Goal: Find specific page/section

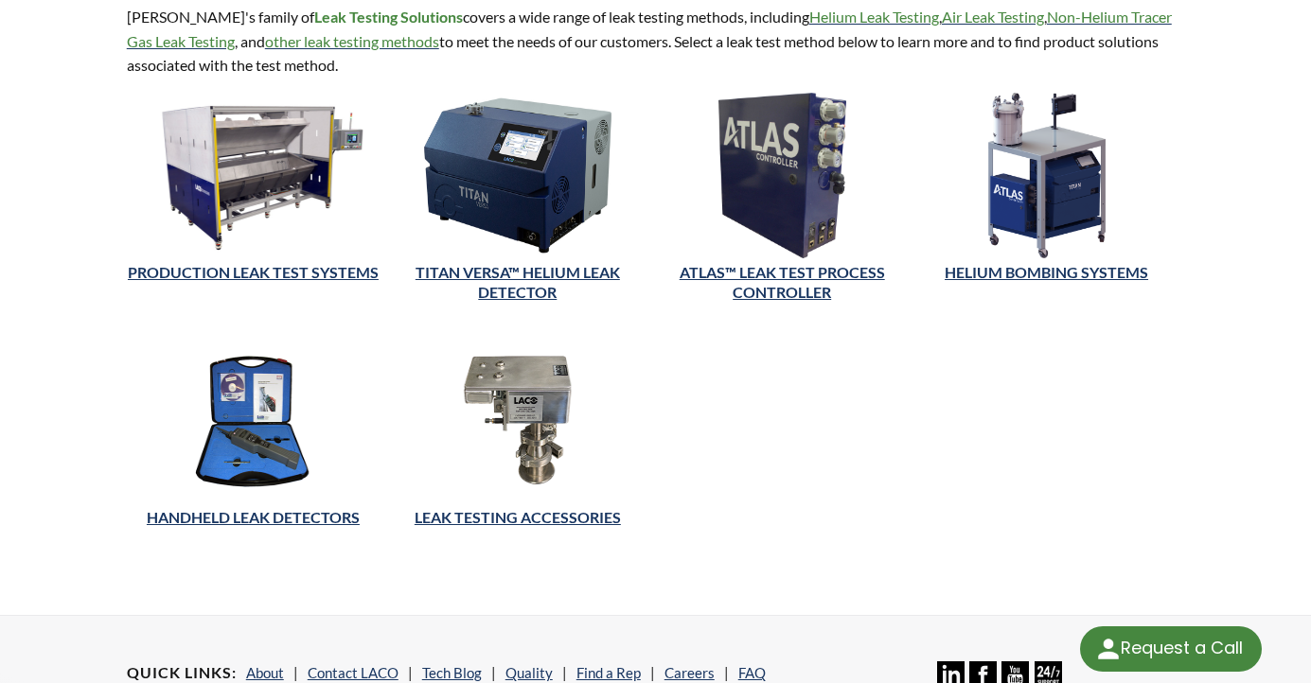
scroll to position [517, 0]
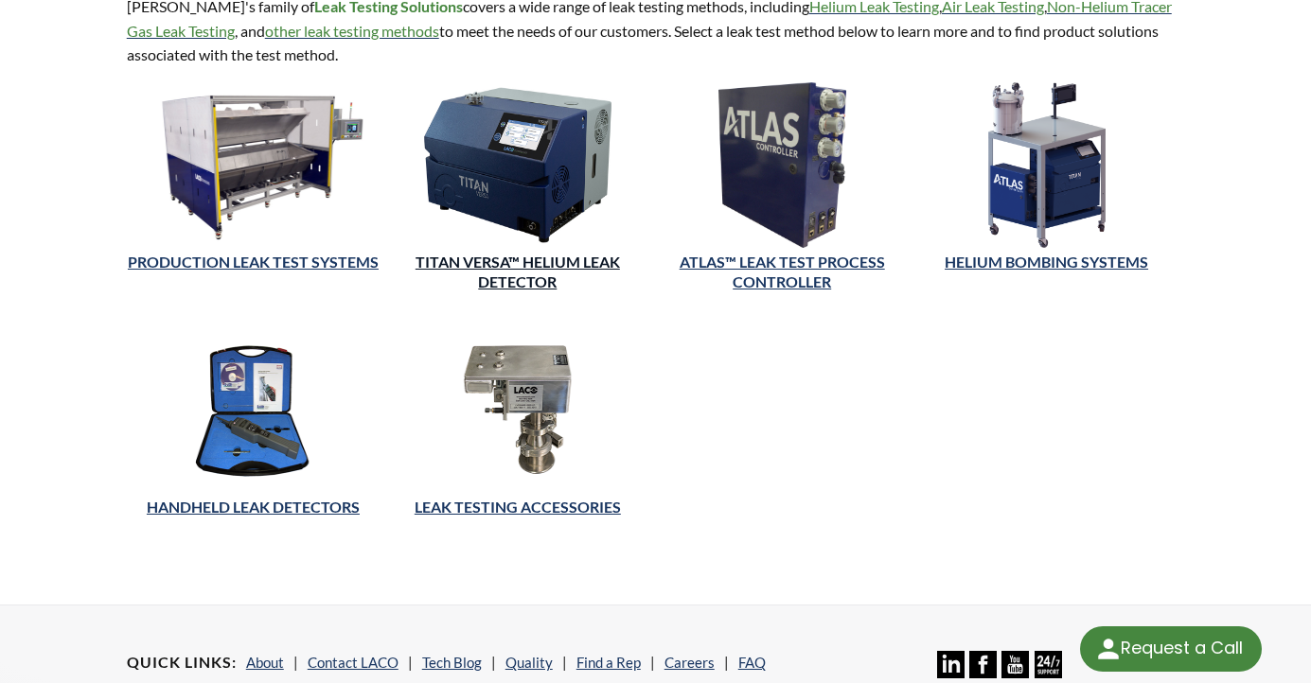
click at [616, 265] on link "TITAN VERSA™ Helium Leak Detector" at bounding box center [517, 272] width 204 height 38
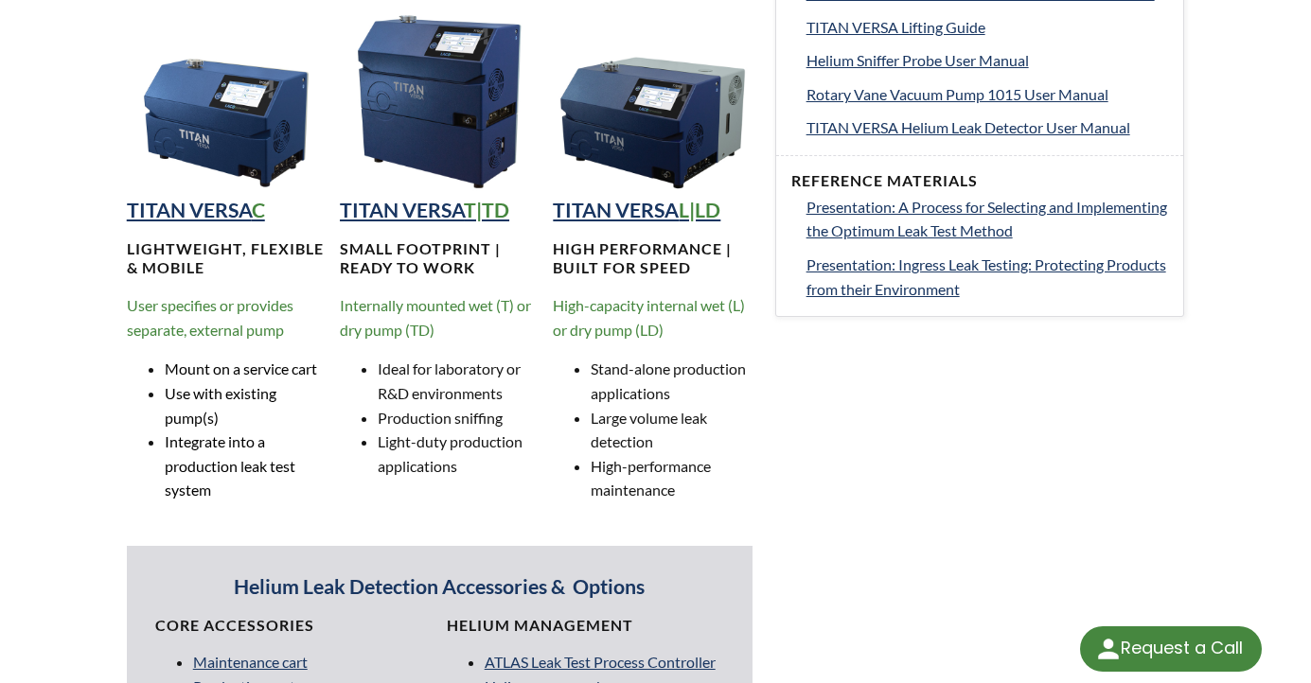
scroll to position [1235, 0]
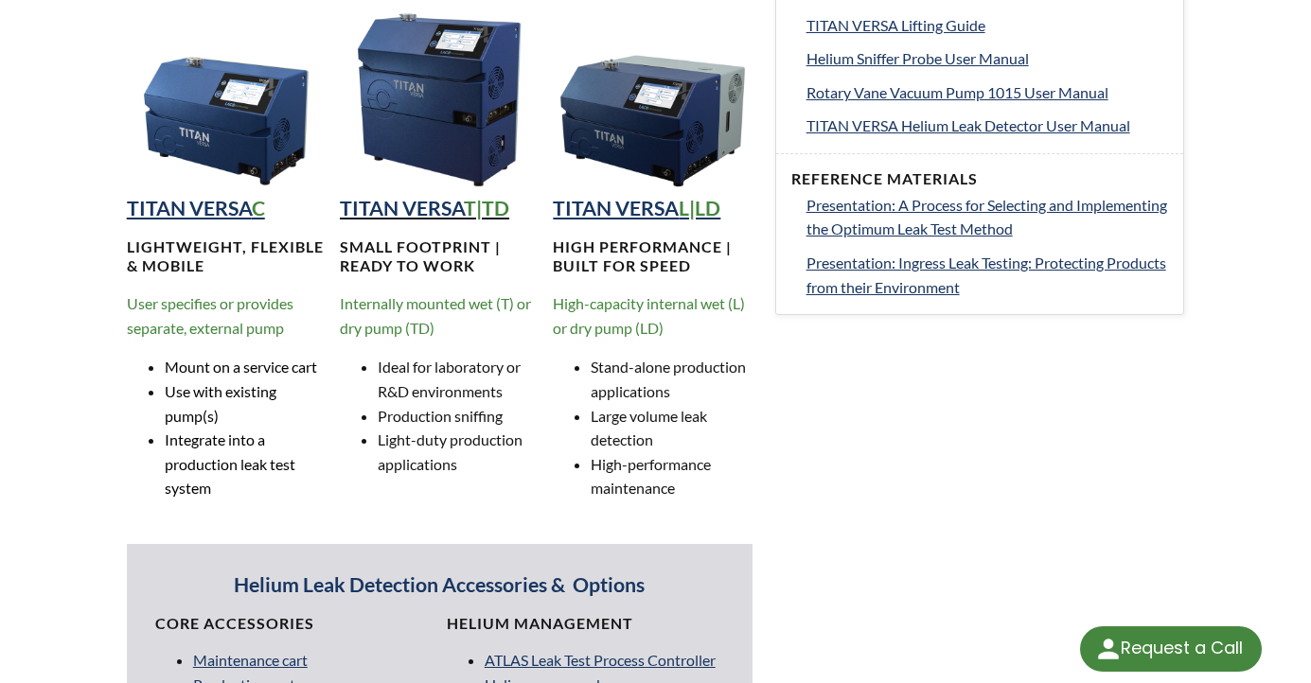
click at [479, 216] on strong "T|TD" at bounding box center [486, 208] width 45 height 25
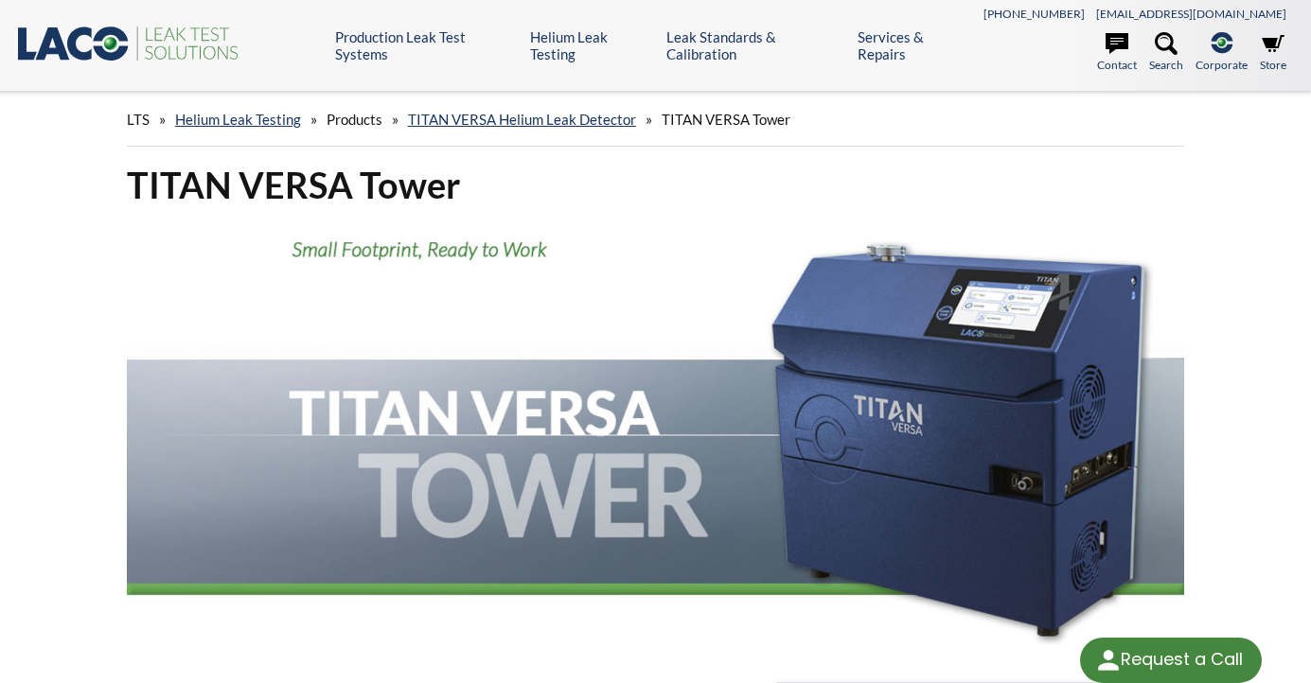
select select "Language Translate Widget"
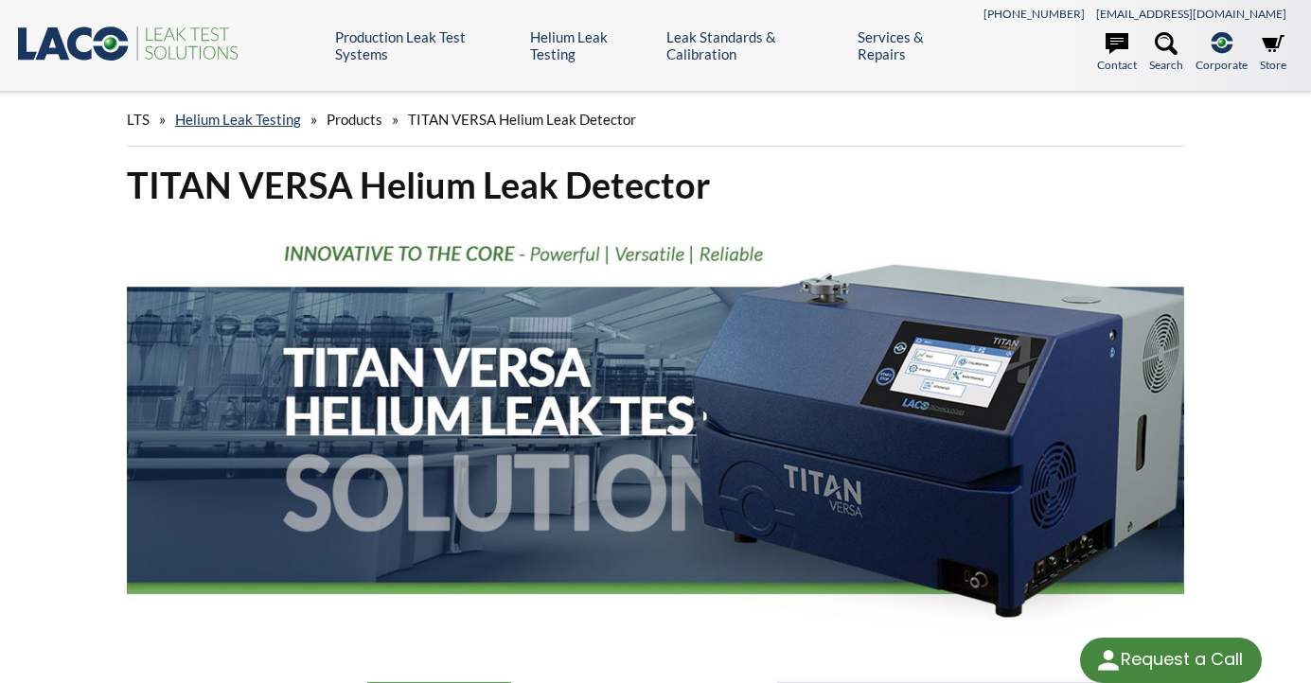
scroll to position [1235, 0]
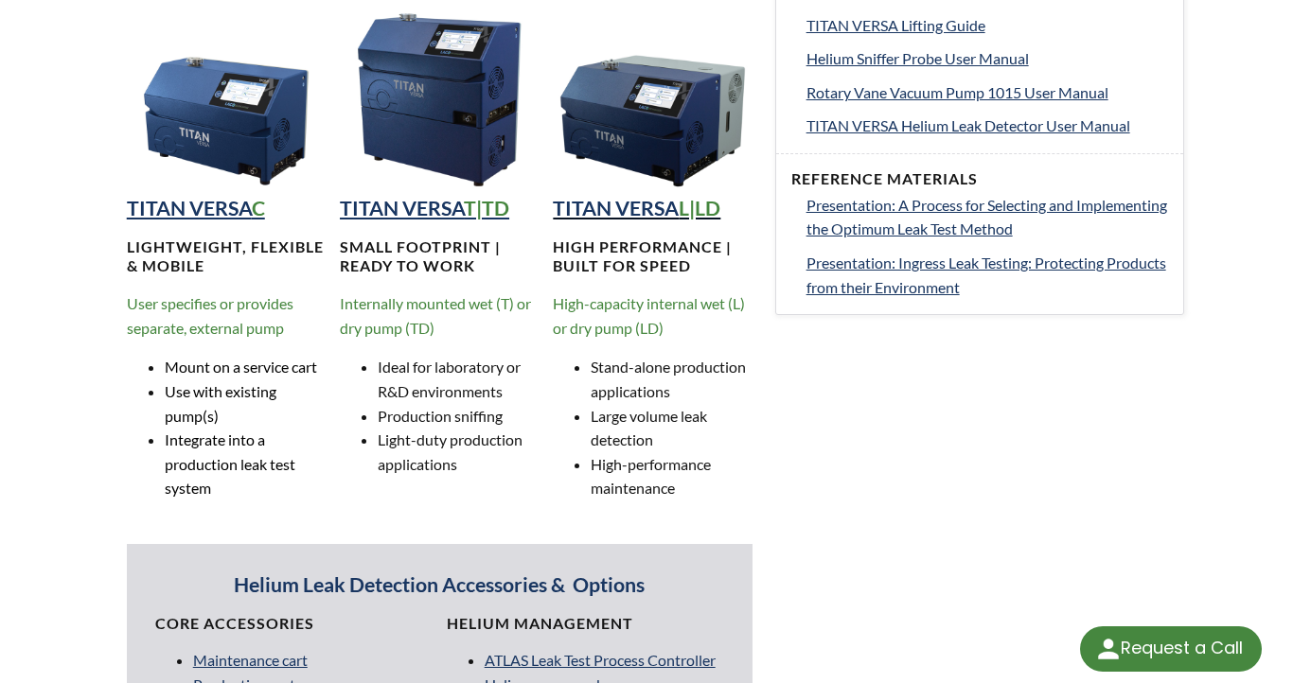
click at [715, 214] on strong "L|LD" at bounding box center [699, 208] width 42 height 25
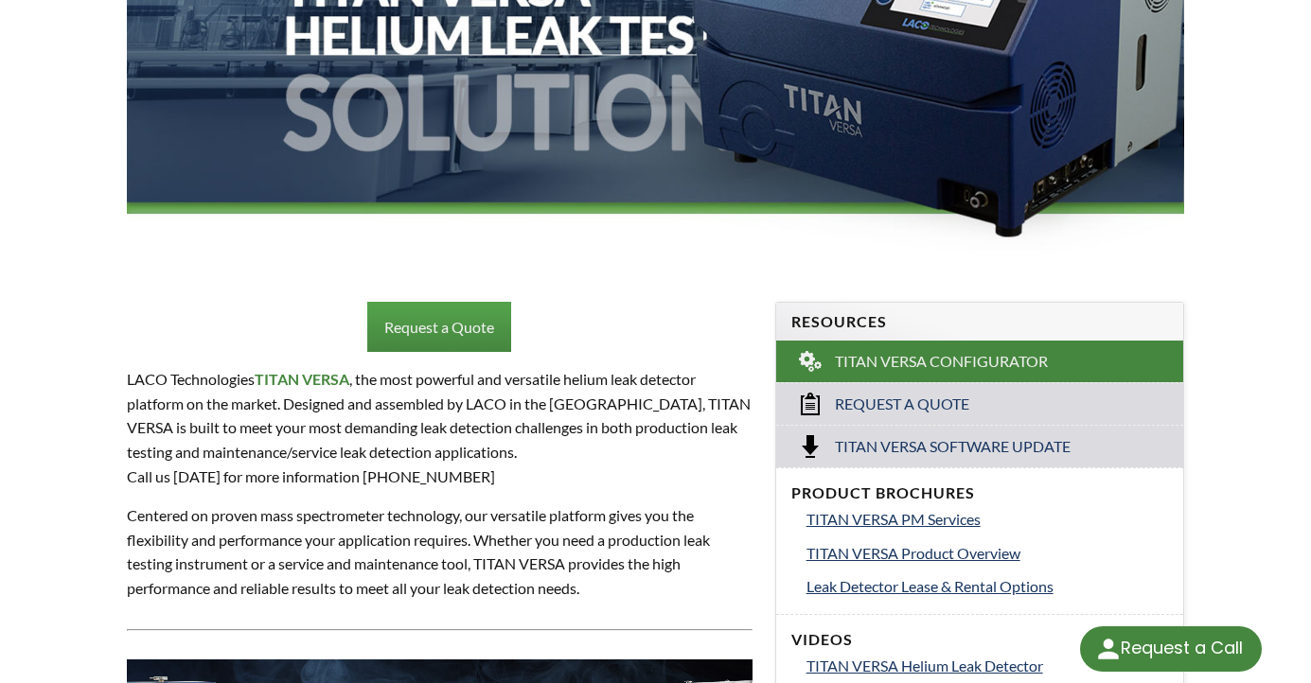
scroll to position [0, 0]
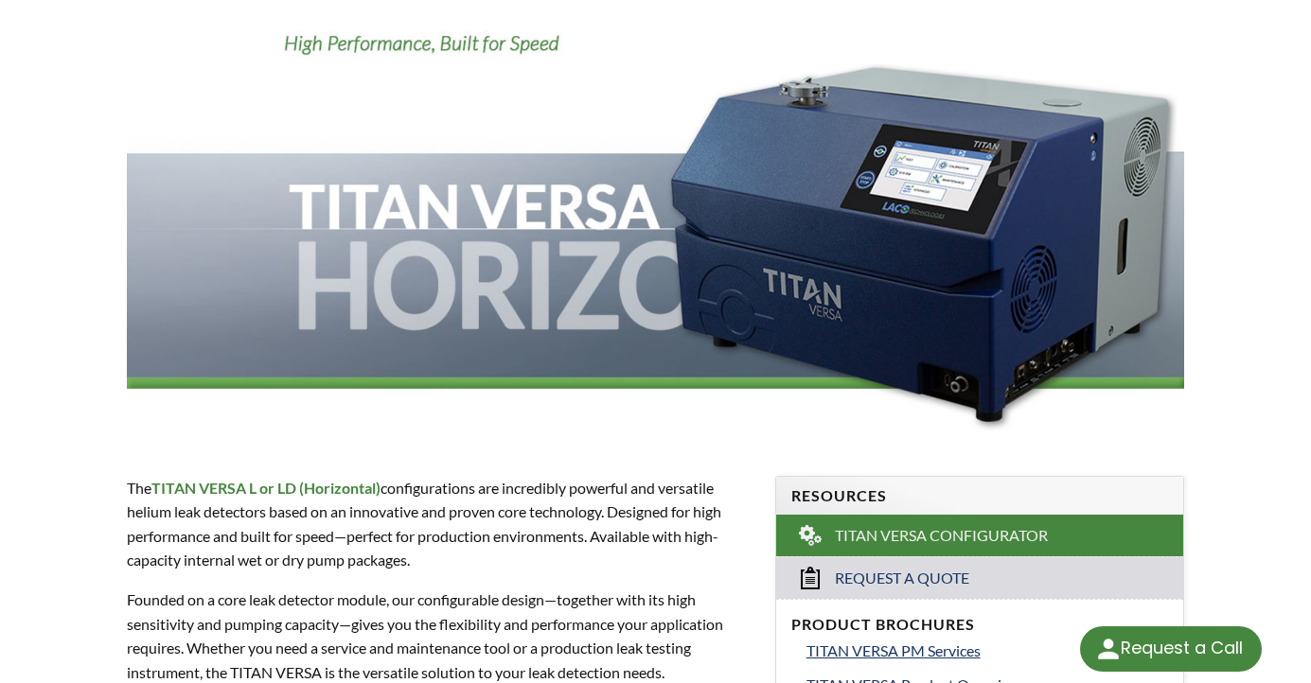
scroll to position [205, 0]
